Goal: Find specific page/section: Find specific page/section

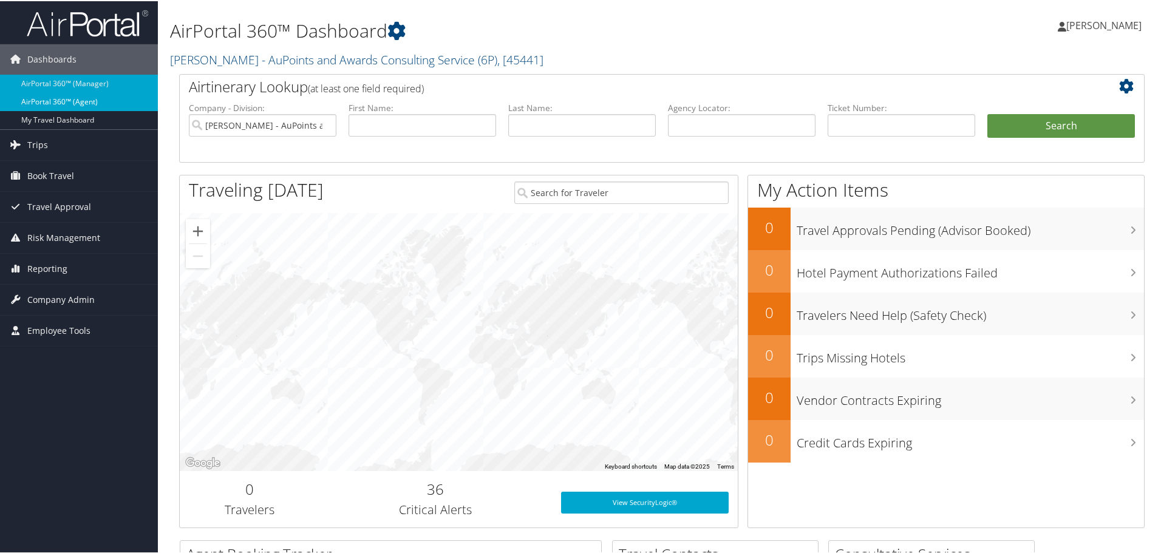
click at [86, 102] on link "AirPortal 360™ (Agent)" at bounding box center [79, 101] width 158 height 18
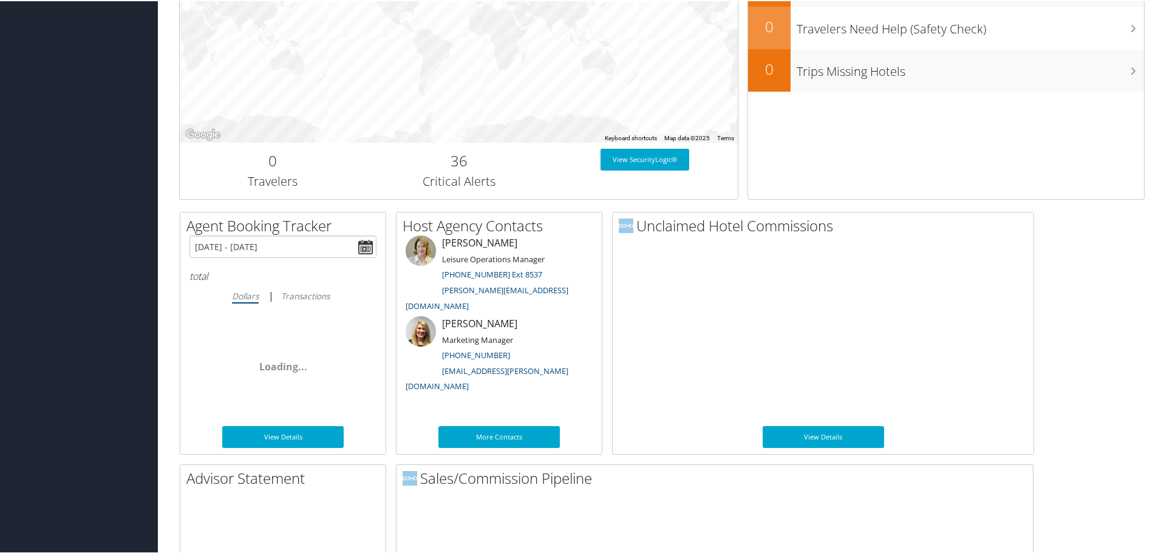
scroll to position [592, 0]
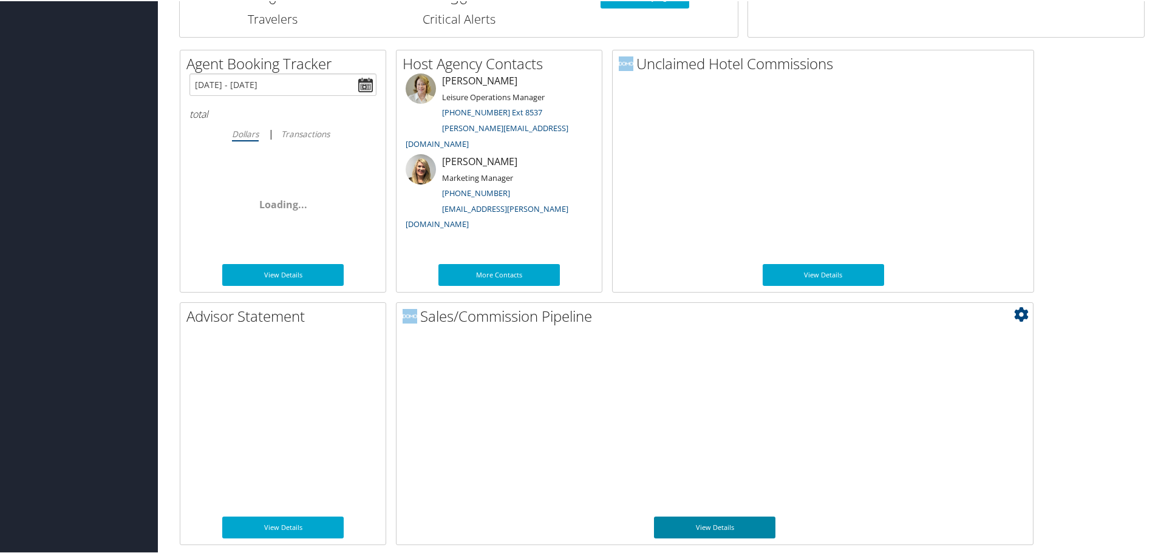
click at [746, 526] on link "View Details" at bounding box center [714, 527] width 121 height 22
